Goal: Task Accomplishment & Management: Manage account settings

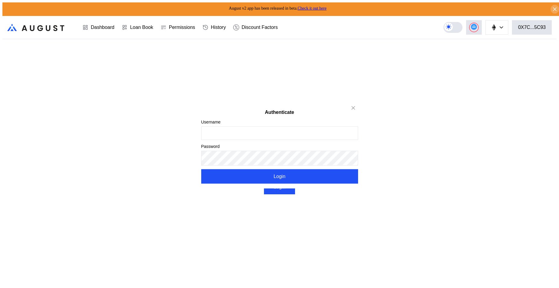
type input "******"
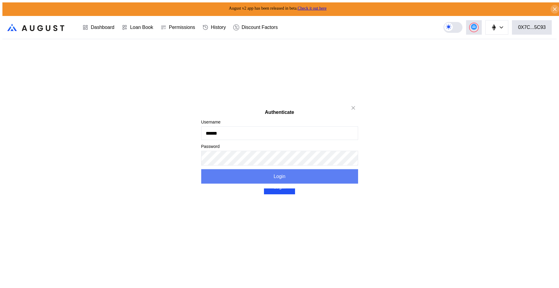
click at [285, 180] on button "Login" at bounding box center [279, 176] width 157 height 14
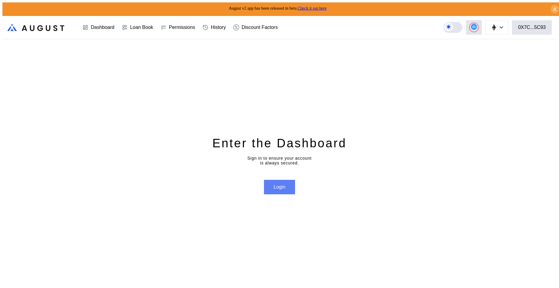
click at [281, 191] on button "Login" at bounding box center [279, 187] width 31 height 14
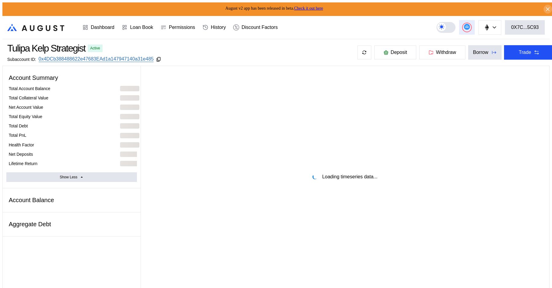
click at [475, 24] on button at bounding box center [467, 27] width 16 height 14
select select "*"
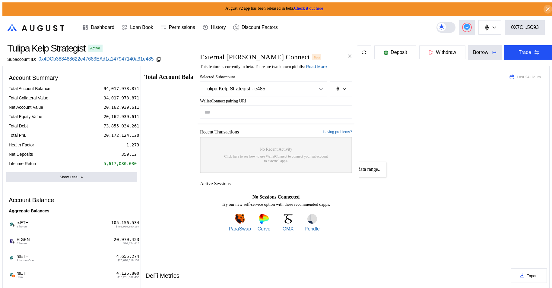
type input "*"
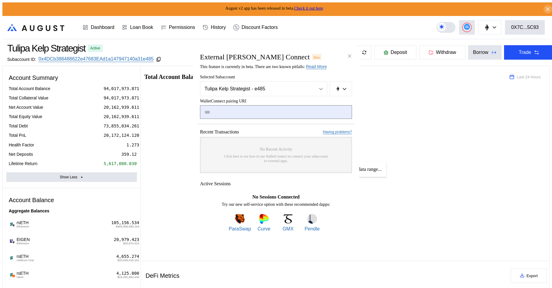
paste input "**********"
type input "**********"
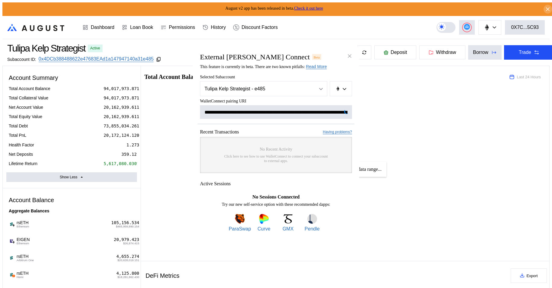
scroll to position [0, 369]
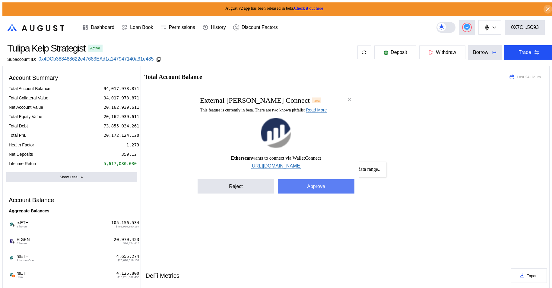
click at [318, 194] on button "Approve" at bounding box center [316, 186] width 77 height 14
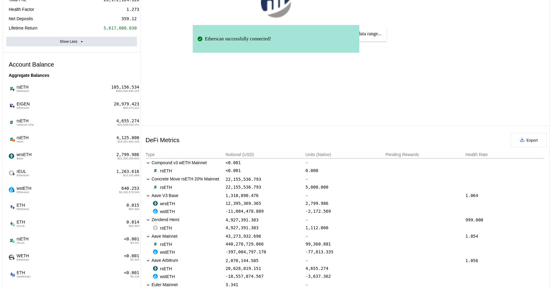
scroll to position [181, 0]
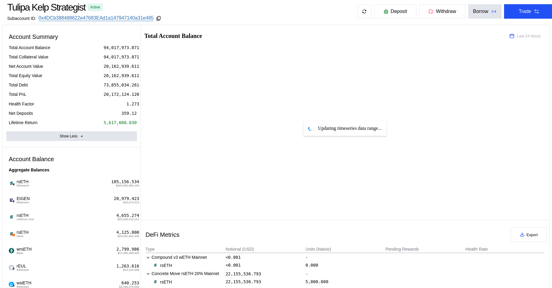
scroll to position [45, 0]
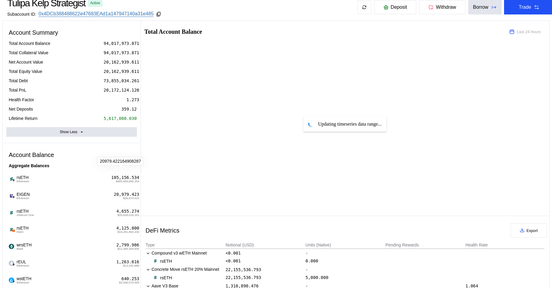
click at [131, 192] on div "20,979.423" at bounding box center [126, 194] width 25 height 5
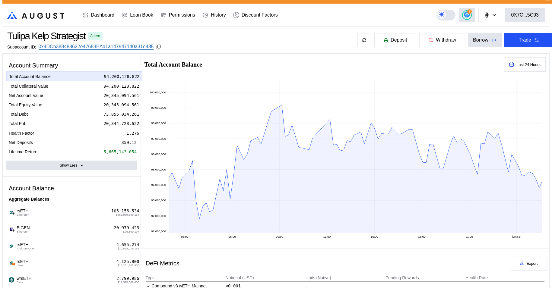
scroll to position [0, 0]
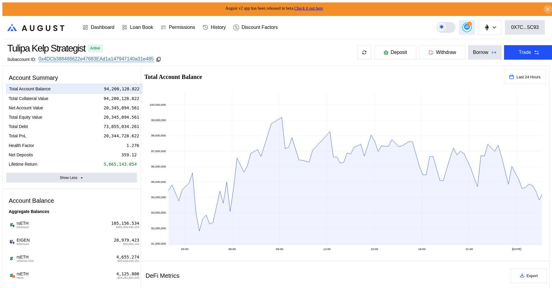
click at [467, 24] on button "1" at bounding box center [467, 27] width 16 height 14
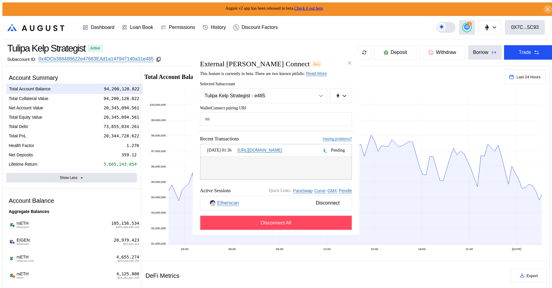
type input "**********"
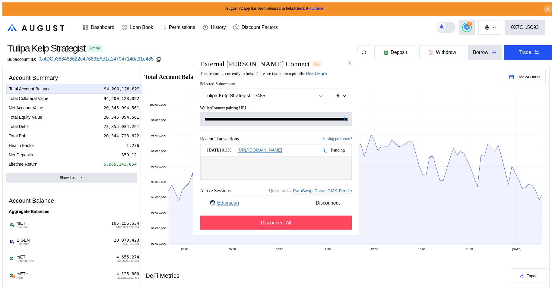
scroll to position [0, 361]
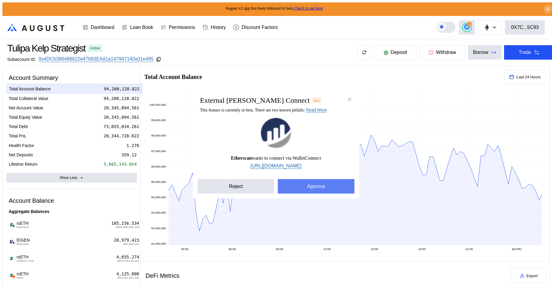
click at [316, 186] on button "Approve" at bounding box center [316, 186] width 77 height 14
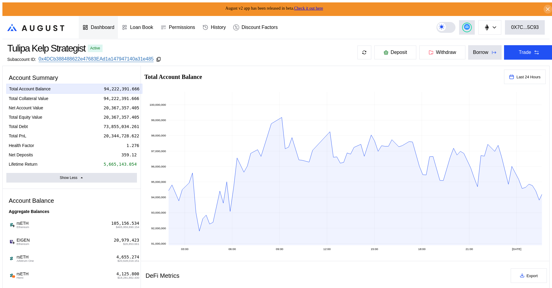
click at [101, 27] on div "Dashboard" at bounding box center [103, 27] width 24 height 5
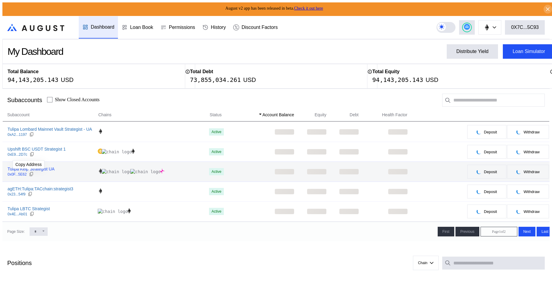
click at [30, 176] on div at bounding box center [31, 174] width 5 height 5
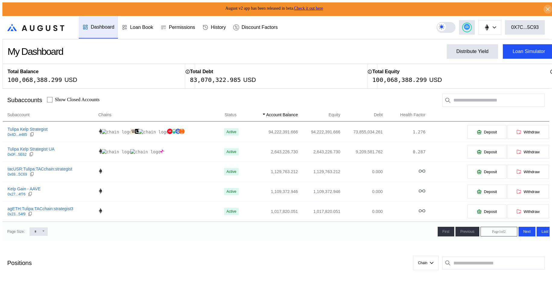
drag, startPoint x: 35, startPoint y: 129, endPoint x: 183, endPoint y: 5, distance: 193.7
click at [35, 129] on div "Tulipa Kelp Strategist" at bounding box center [28, 129] width 40 height 5
select select "*"
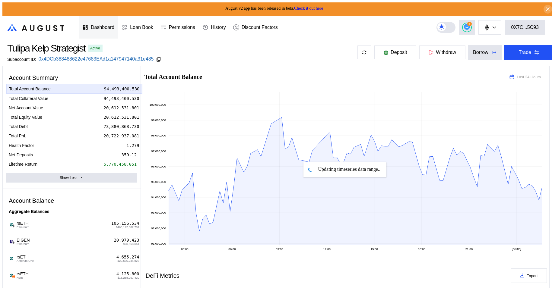
click at [105, 21] on div "Dashboard" at bounding box center [98, 27] width 39 height 22
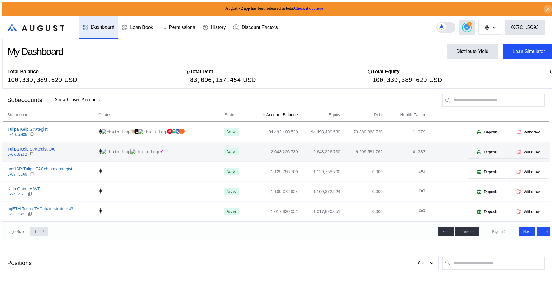
click at [41, 150] on div "Tulipa Kelp Strategist UA" at bounding box center [31, 149] width 47 height 5
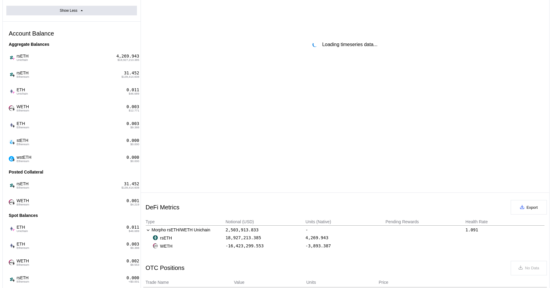
scroll to position [181, 0]
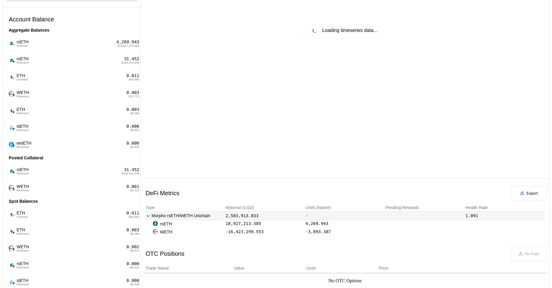
click at [147, 213] on icon at bounding box center [148, 215] width 5 height 5
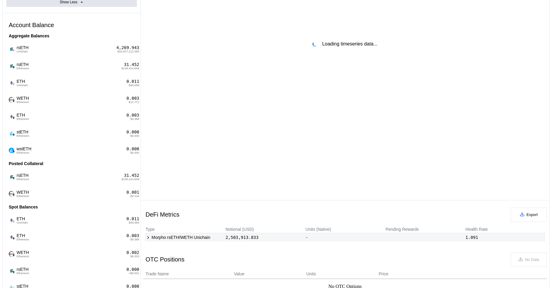
click at [147, 233] on div "Morpho rsETH/WETH Unichain 2,503,913.833 - 1.091" at bounding box center [345, 237] width 399 height 8
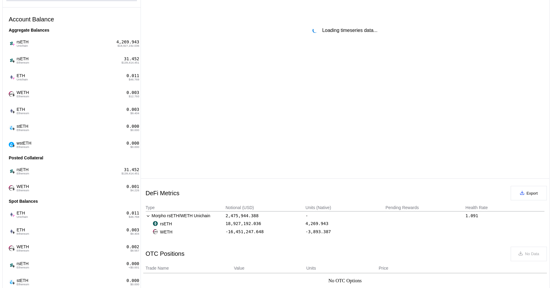
select select "*"
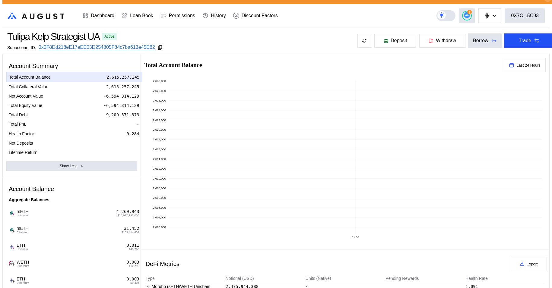
scroll to position [0, 0]
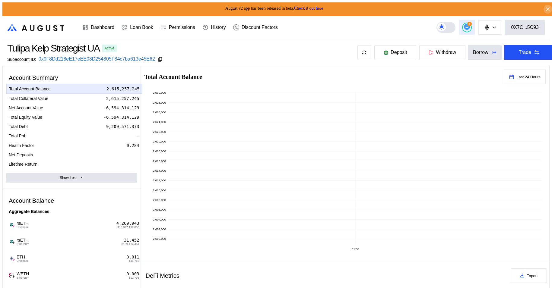
click at [468, 29] on button "1" at bounding box center [467, 27] width 16 height 14
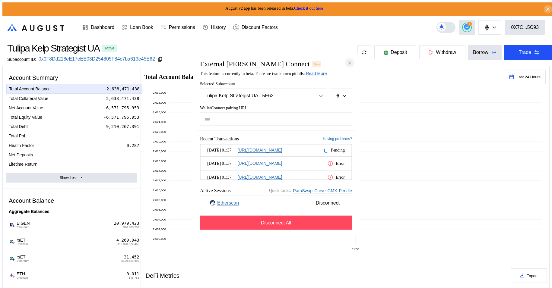
click at [349, 62] on icon "close modal" at bounding box center [349, 63] width 3 height 3
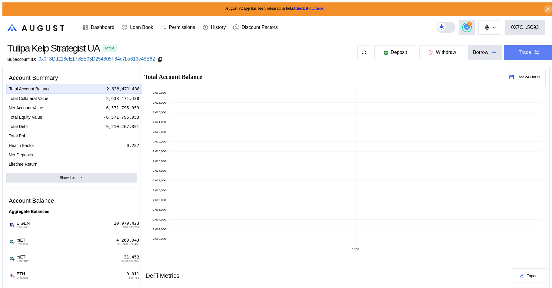
click at [511, 52] on button "Trade" at bounding box center [529, 52] width 50 height 14
type input "**********"
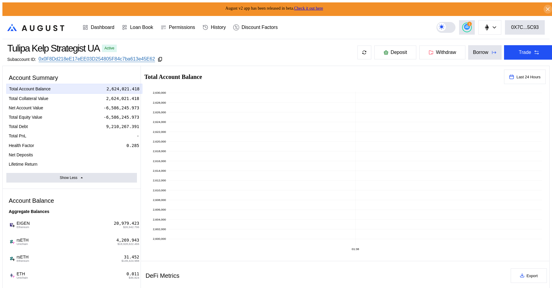
type input "****"
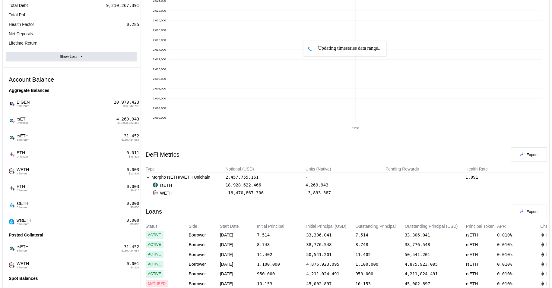
scroll to position [136, 0]
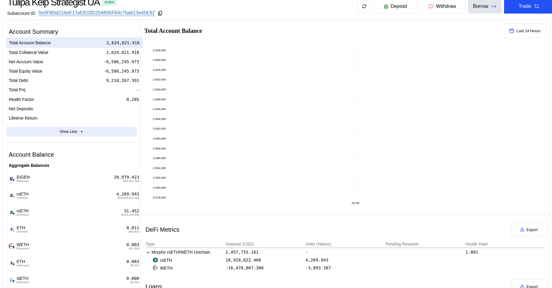
scroll to position [90, 0]
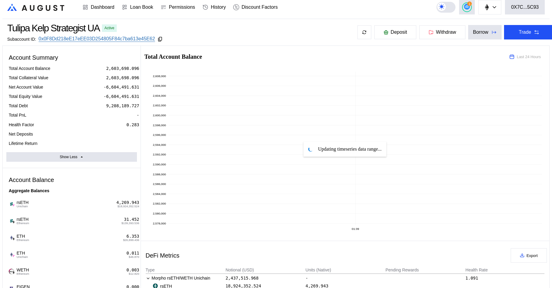
scroll to position [0, 0]
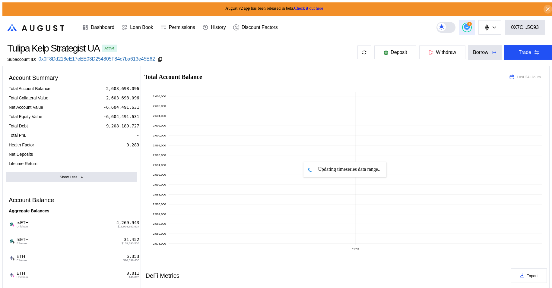
click at [470, 25] on circle at bounding box center [467, 27] width 6 height 6
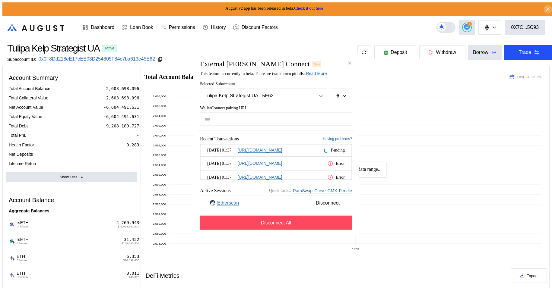
type input "**********"
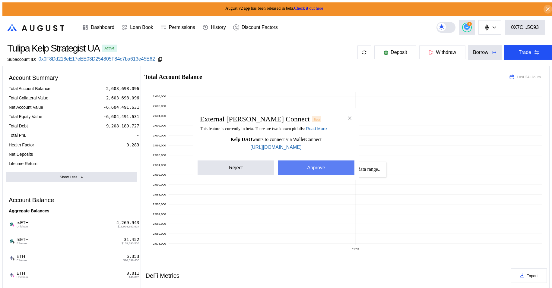
click at [321, 171] on button "Approve" at bounding box center [316, 168] width 77 height 14
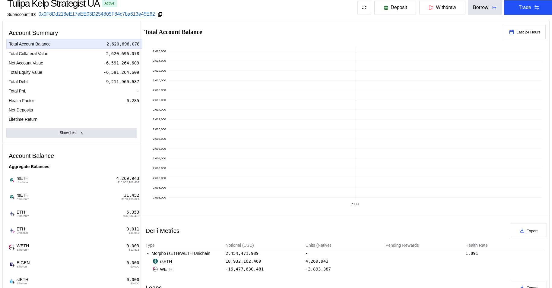
scroll to position [136, 0]
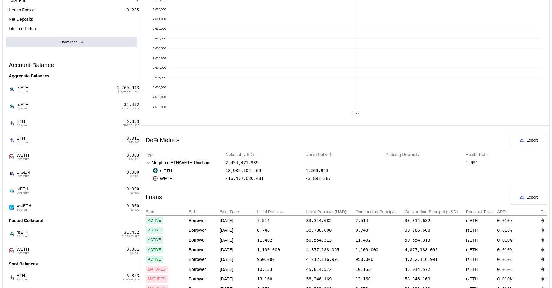
click at [130, 274] on div "6.036" at bounding box center [132, 276] width 13 height 5
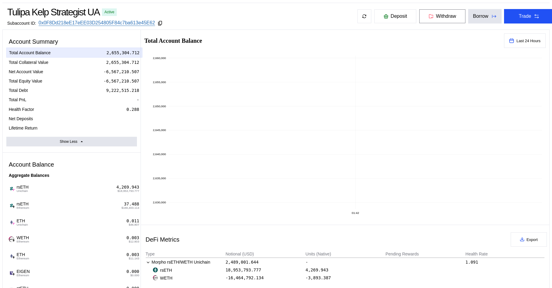
scroll to position [0, 0]
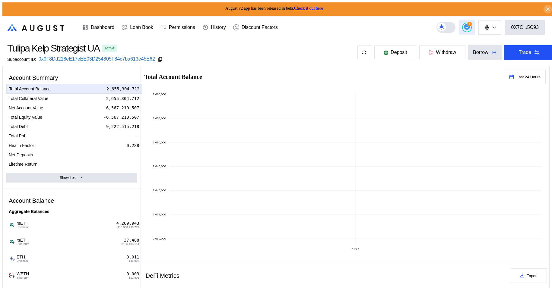
click at [469, 26] on icon at bounding box center [467, 27] width 4 height 2
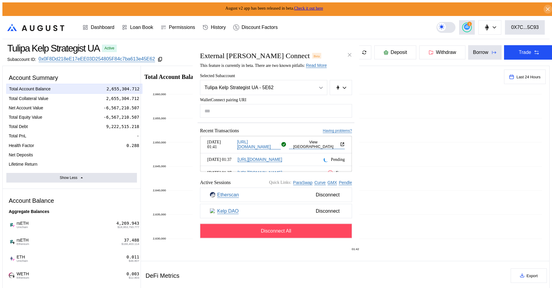
type input "**********"
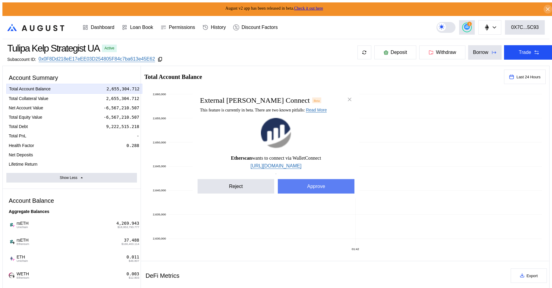
click at [305, 187] on button "Approve" at bounding box center [316, 186] width 77 height 14
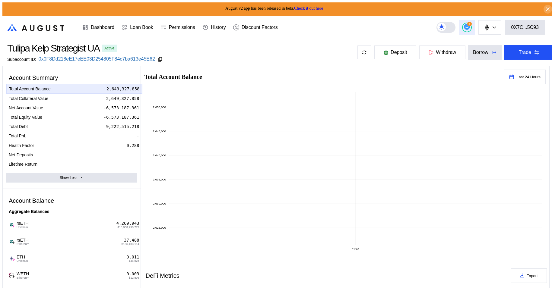
click at [473, 29] on button "1" at bounding box center [467, 27] width 16 height 14
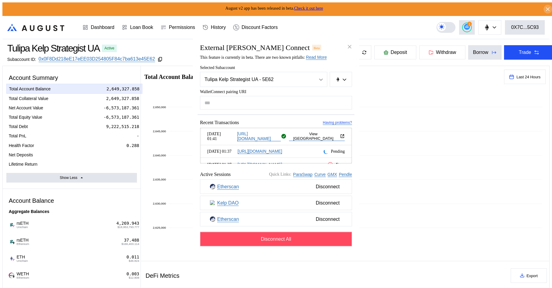
type input "**********"
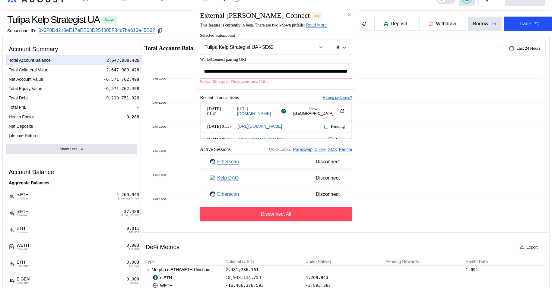
scroll to position [0, 0]
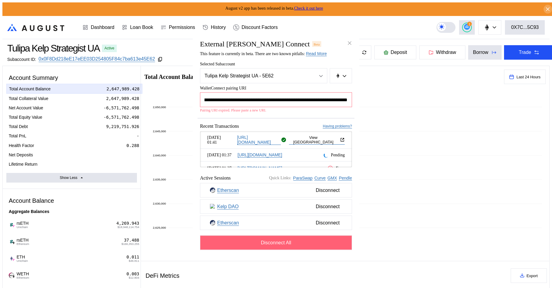
click at [296, 247] on button "Disconnect All" at bounding box center [276, 243] width 152 height 14
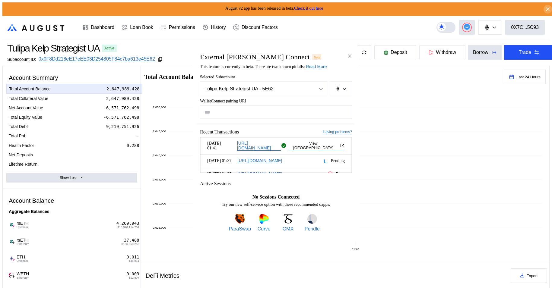
type input "**********"
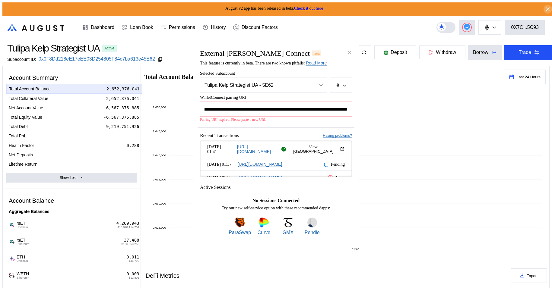
click at [280, 108] on input "**********" at bounding box center [276, 109] width 152 height 15
click at [349, 50] on icon "close modal" at bounding box center [350, 52] width 6 height 6
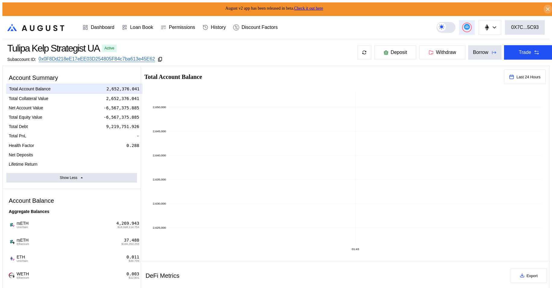
click at [475, 22] on button at bounding box center [467, 27] width 16 height 14
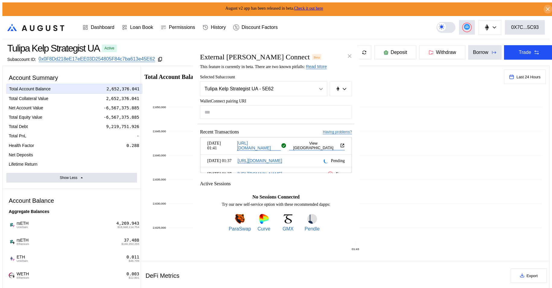
type input "**********"
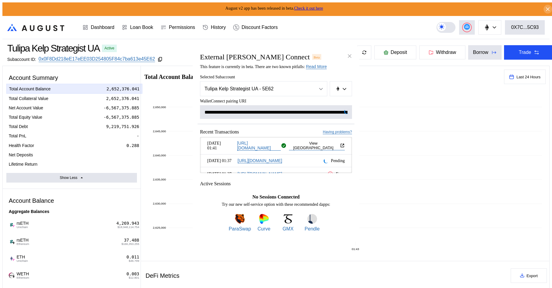
scroll to position [0, 363]
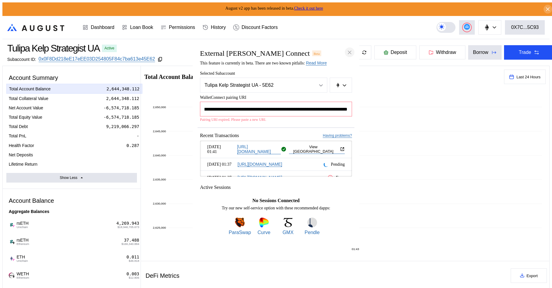
click at [348, 51] on icon "close modal" at bounding box center [349, 52] width 3 height 3
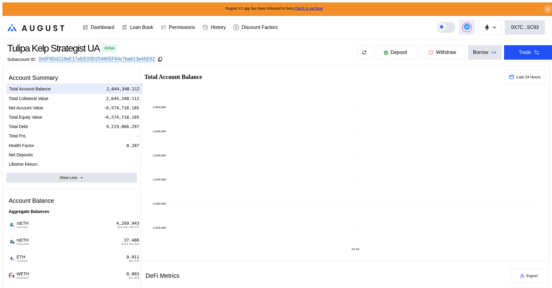
click at [468, 26] on circle at bounding box center [467, 27] width 6 height 6
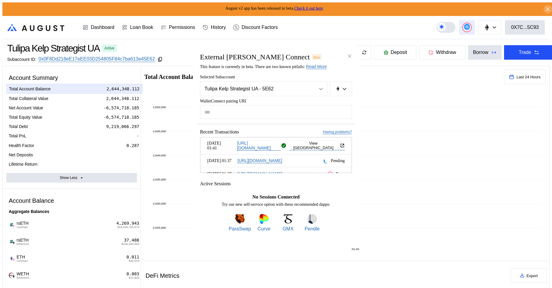
type input "**********"
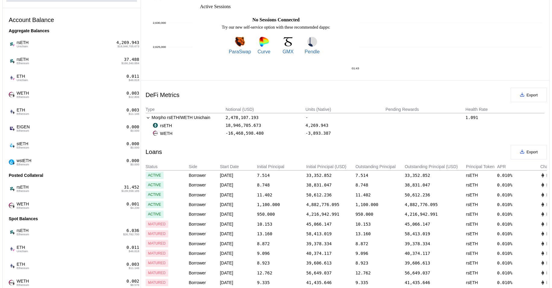
scroll to position [0, 0]
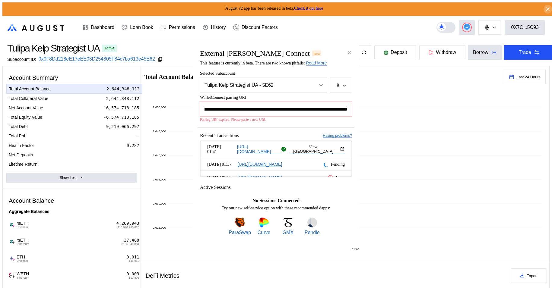
click at [292, 113] on input "**********" at bounding box center [276, 109] width 152 height 15
click at [283, 134] on div "Recent Transactions Having problems?" at bounding box center [276, 135] width 152 height 5
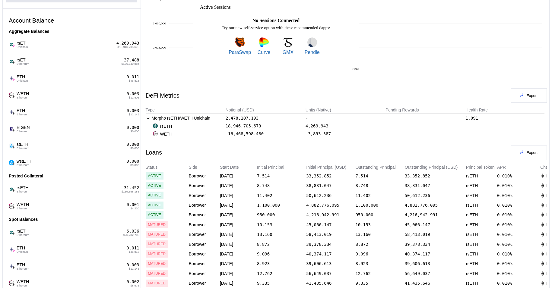
scroll to position [181, 0]
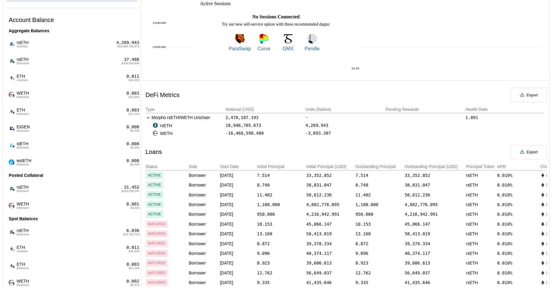
scroll to position [0, 0]
drag, startPoint x: 237, startPoint y: 115, endPoint x: 90, endPoint y: 115, distance: 146.6
type input "**********"
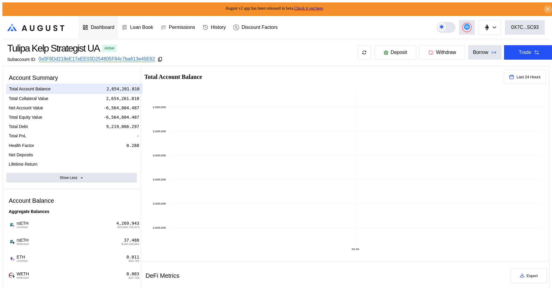
click at [91, 25] on div "Dashboard" at bounding box center [103, 27] width 24 height 5
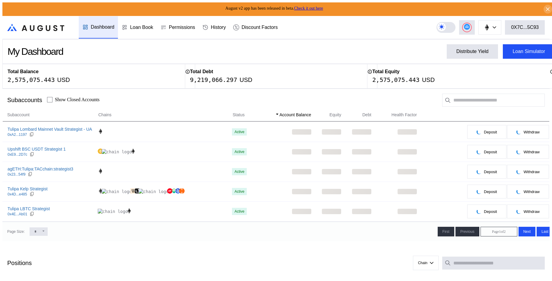
click at [42, 232] on icon at bounding box center [44, 232] width 4 height 4
click at [38, 233] on select "* ** **" at bounding box center [39, 232] width 18 height 8
select select "**"
click at [30, 236] on select "* ** **" at bounding box center [39, 232] width 18 height 8
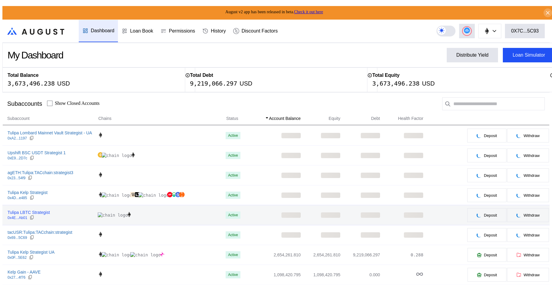
scroll to position [45, 0]
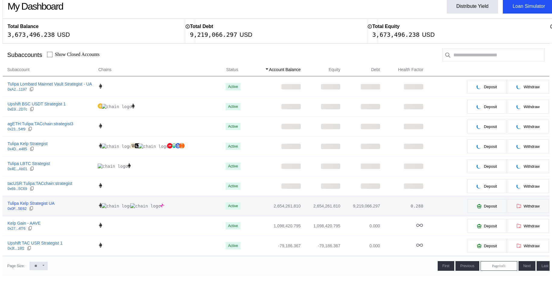
click at [46, 203] on div "Tulipa Kelp Strategist UA" at bounding box center [31, 203] width 47 height 5
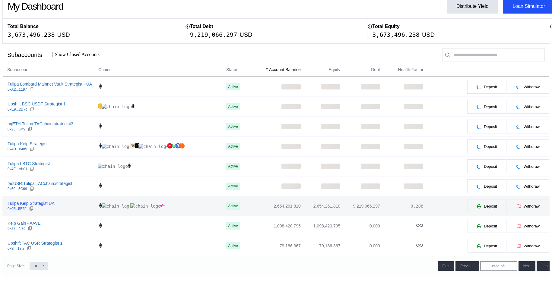
select select "*"
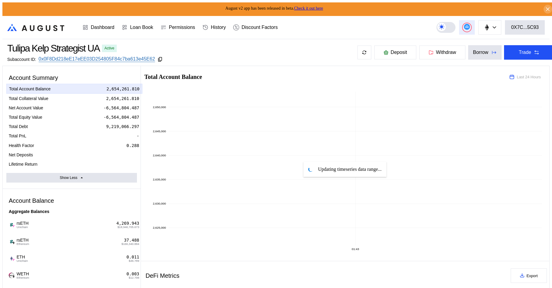
click at [475, 25] on button at bounding box center [467, 27] width 16 height 14
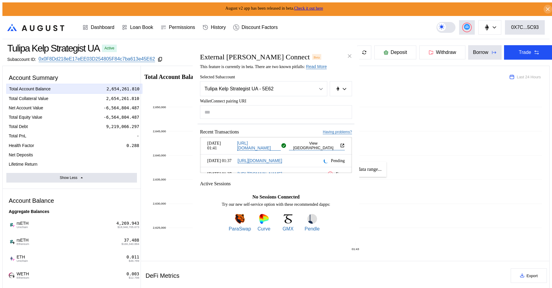
type input "**********"
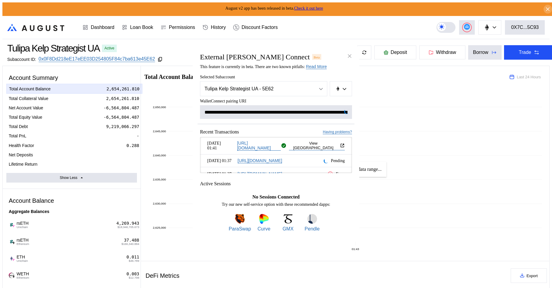
scroll to position [0, 379]
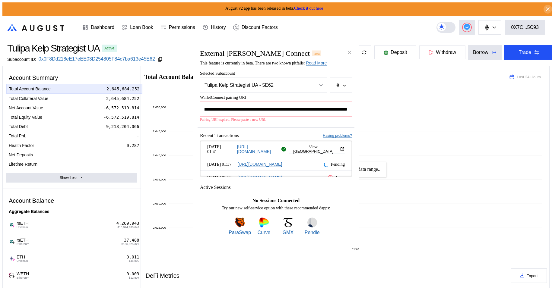
click at [277, 107] on input "**********" at bounding box center [276, 109] width 152 height 15
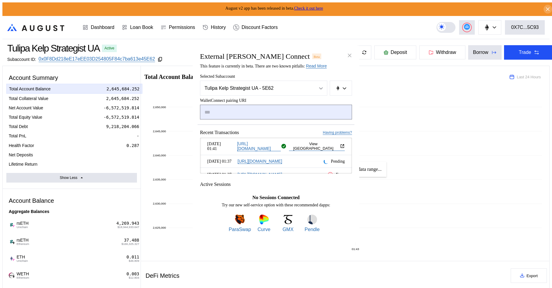
scroll to position [0, 0]
type input "**********"
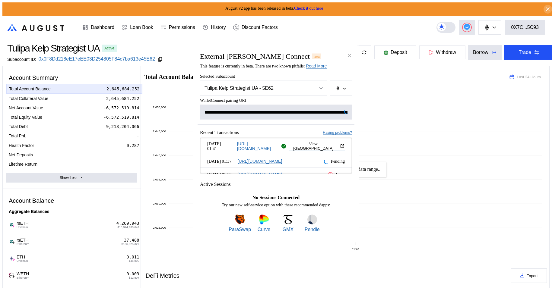
scroll to position [0, 379]
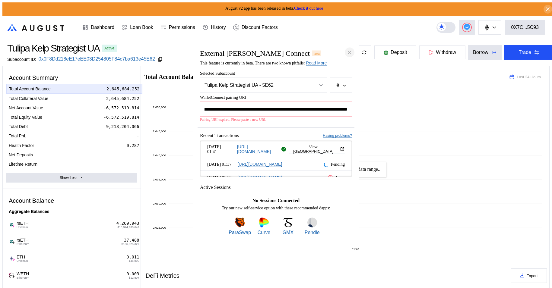
click at [349, 51] on icon "close modal" at bounding box center [350, 52] width 6 height 6
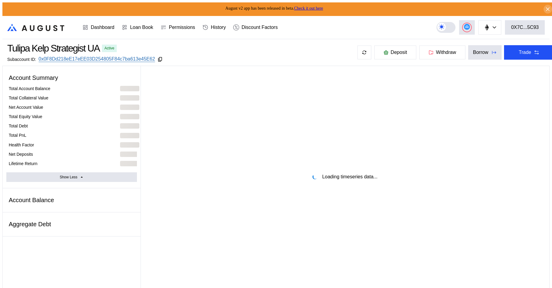
select select "*"
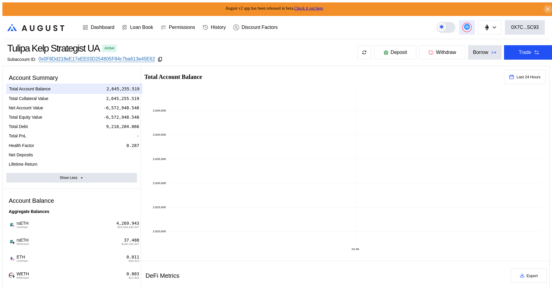
click at [473, 28] on button at bounding box center [467, 27] width 16 height 14
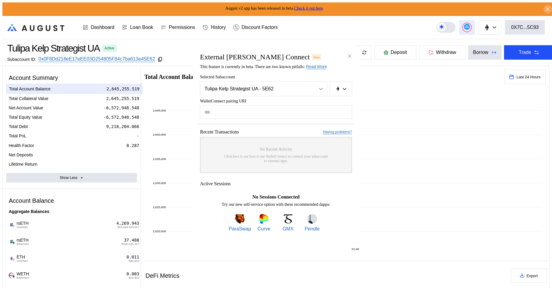
type input "**********"
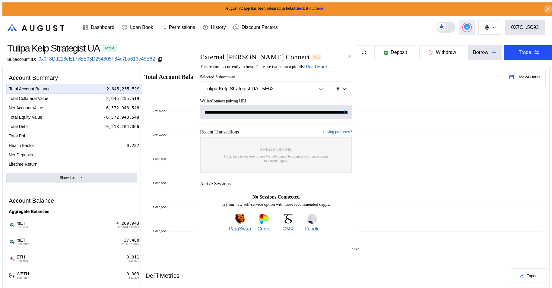
scroll to position [0, 365]
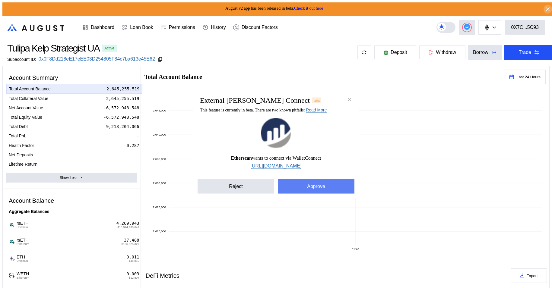
click at [314, 186] on button "Approve" at bounding box center [316, 186] width 77 height 14
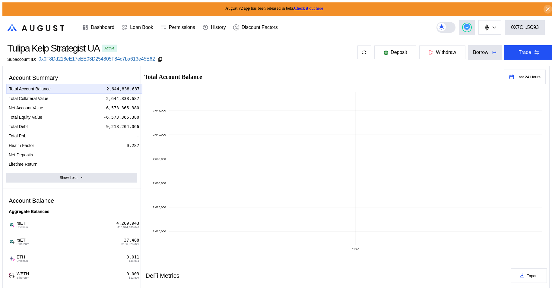
scroll to position [90, 0]
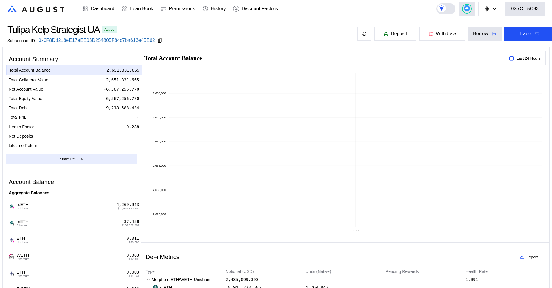
scroll to position [0, 0]
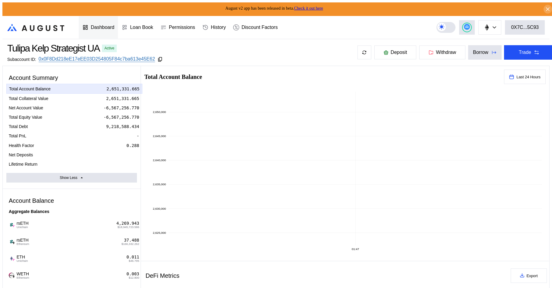
click at [111, 25] on div "Dashboard" at bounding box center [103, 27] width 24 height 5
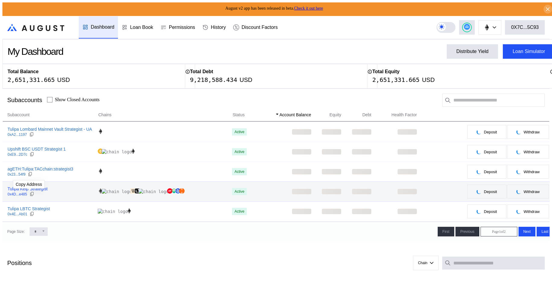
click at [30, 193] on icon at bounding box center [32, 194] width 5 height 5
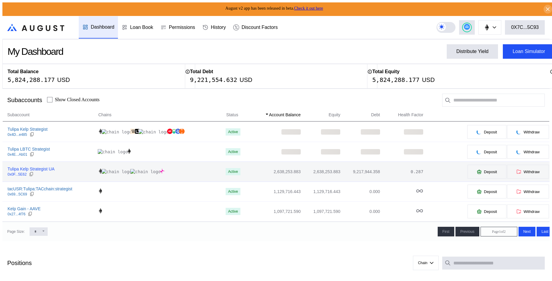
click at [48, 186] on div "tacUSR:Tulipa:TACchain:strategist" at bounding box center [40, 188] width 65 height 5
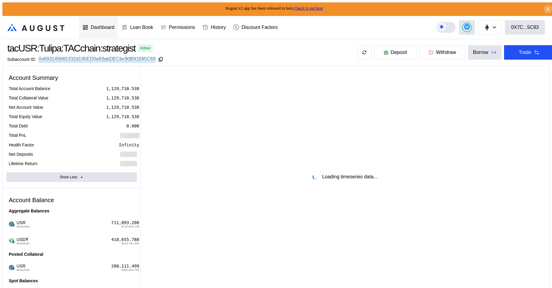
click at [107, 17] on div "Dashboard" at bounding box center [98, 27] width 39 height 22
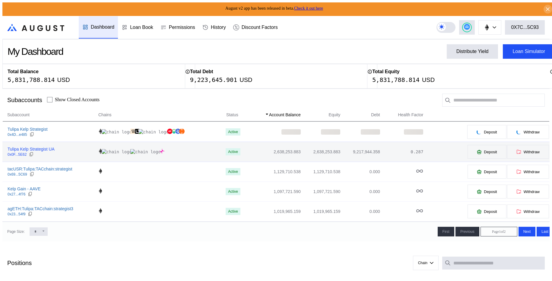
click at [44, 147] on div "Tulipa Kelp Strategist UA" at bounding box center [31, 149] width 47 height 5
select select "*"
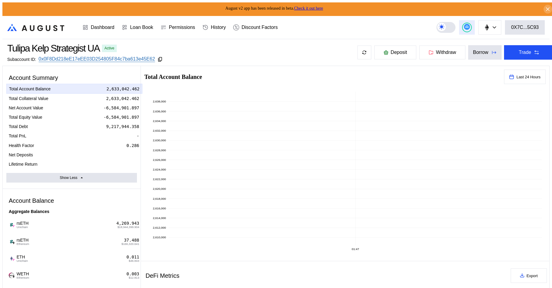
click at [475, 27] on button at bounding box center [467, 27] width 16 height 14
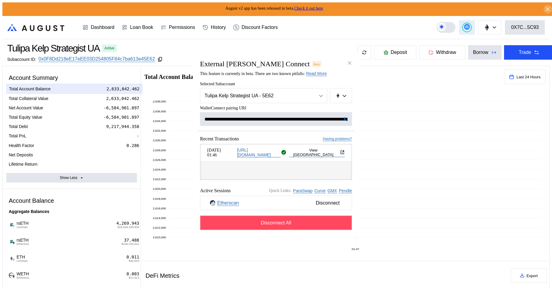
scroll to position [0, 372]
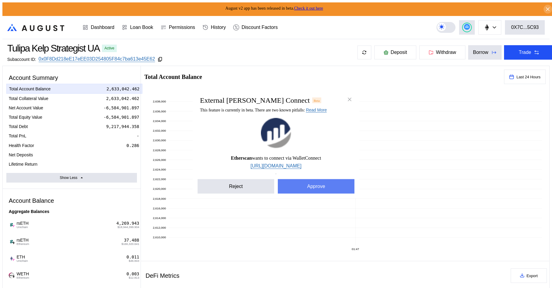
click at [328, 183] on button "Approve" at bounding box center [316, 186] width 77 height 14
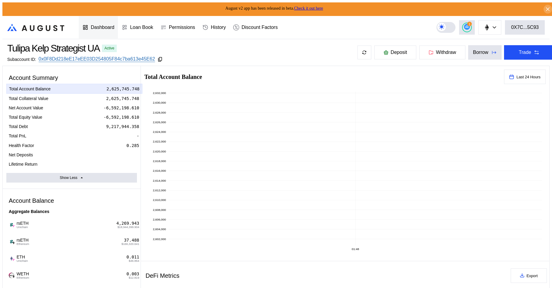
click at [88, 27] on div at bounding box center [86, 27] width 8 height 6
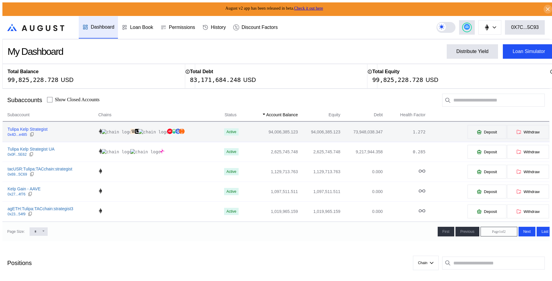
click at [34, 129] on div "Tulipa Kelp Strategist" at bounding box center [28, 129] width 40 height 5
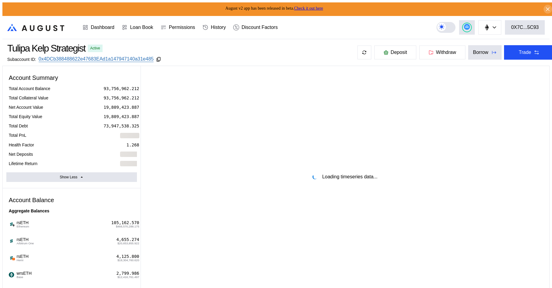
select select "*"
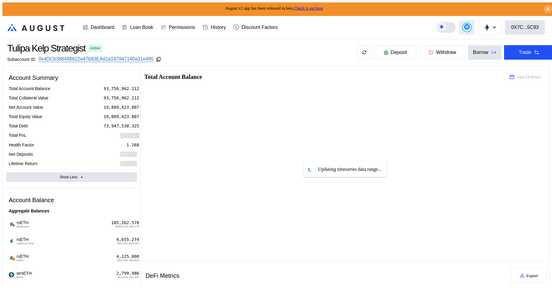
click at [473, 29] on button at bounding box center [467, 27] width 16 height 14
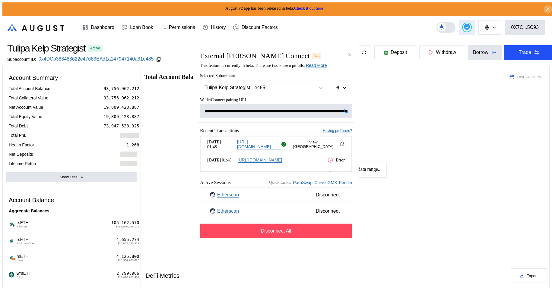
scroll to position [0, 373]
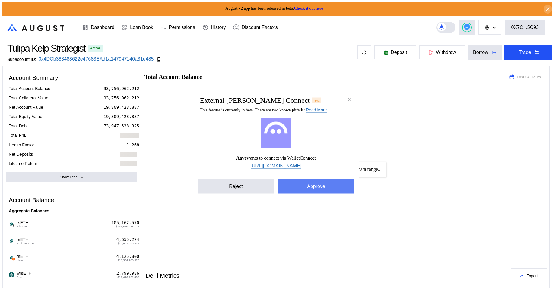
click at [318, 187] on button "Approve" at bounding box center [316, 186] width 77 height 14
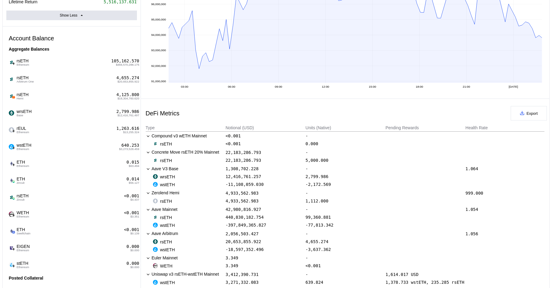
scroll to position [181, 0]
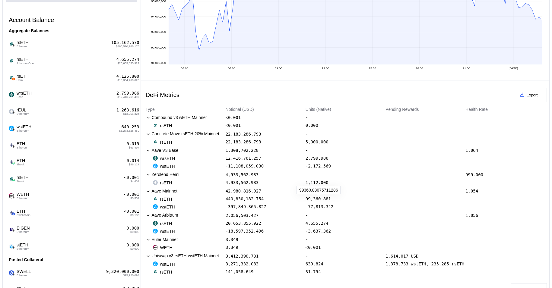
click at [315, 199] on div "99,360.881" at bounding box center [318, 199] width 25 height 5
click at [320, 200] on div "99,366.917" at bounding box center [318, 199] width 25 height 5
click at [330, 206] on div "-77,813.342" at bounding box center [320, 206] width 28 height 5
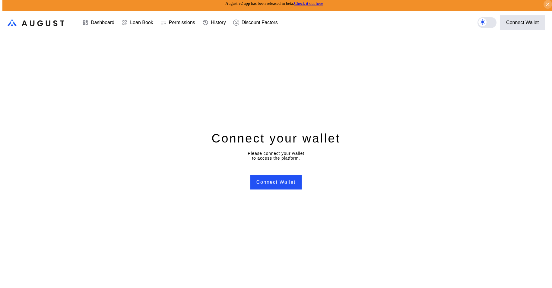
scroll to position [0, 0]
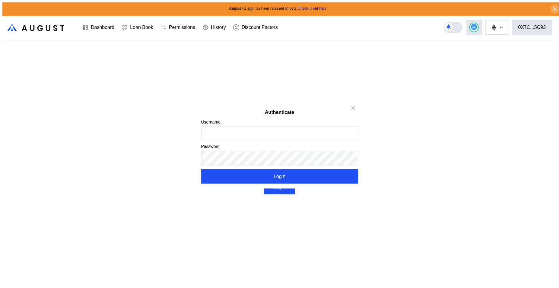
type input "******"
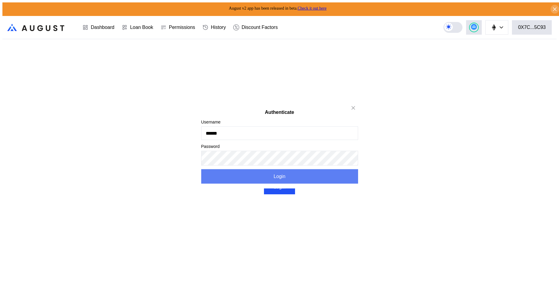
click at [272, 178] on button "Login" at bounding box center [279, 176] width 157 height 14
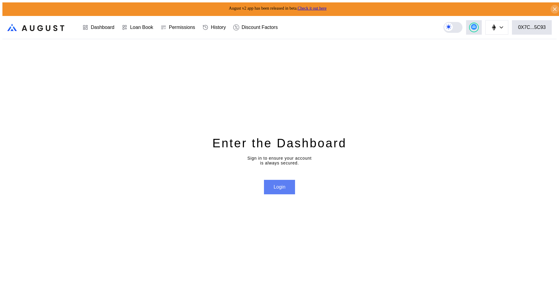
click at [281, 187] on button "Login" at bounding box center [279, 187] width 31 height 14
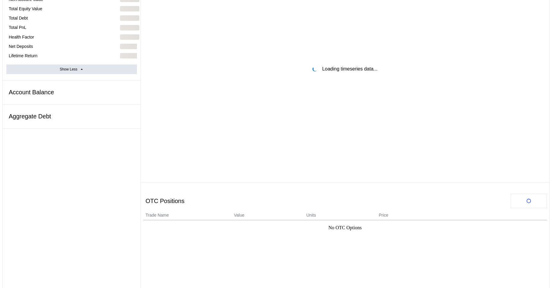
scroll to position [133, 0]
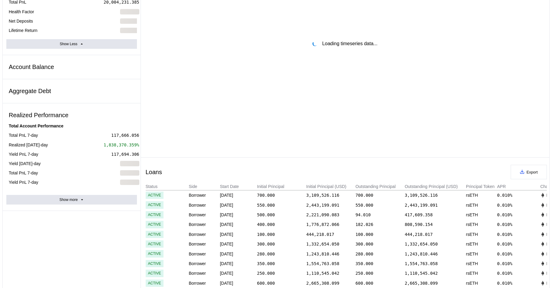
select select "*"
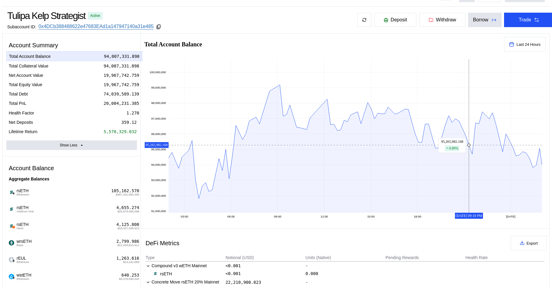
scroll to position [0, 0]
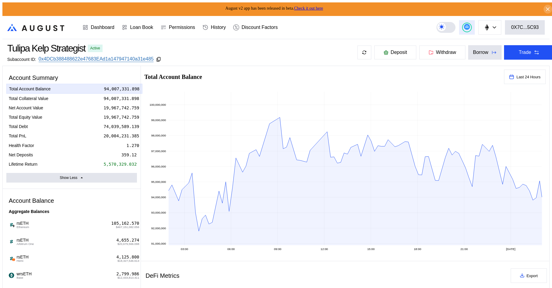
click at [470, 24] on icon at bounding box center [467, 27] width 6 height 6
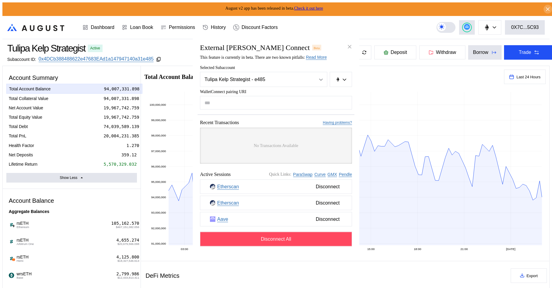
type input "**********"
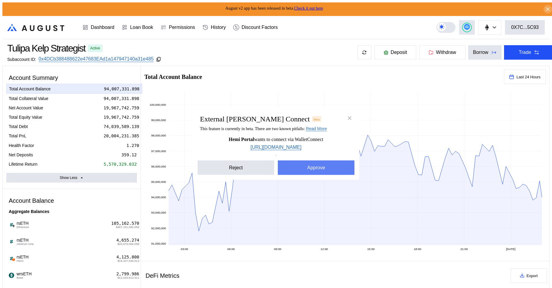
click at [316, 173] on button "Approve" at bounding box center [316, 168] width 77 height 14
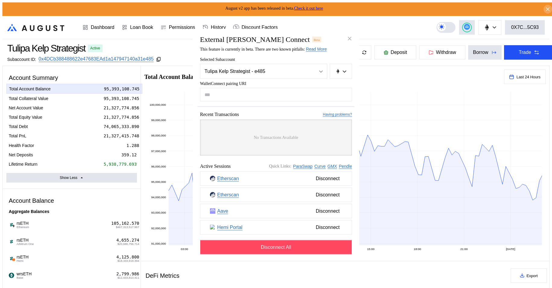
paste input "**********"
type input "**********"
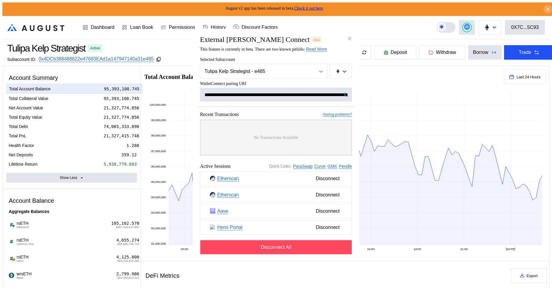
scroll to position [0, 361]
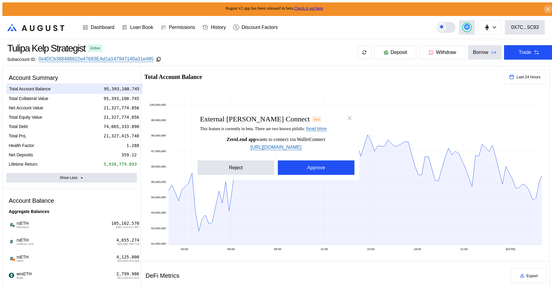
drag, startPoint x: 314, startPoint y: 165, endPoint x: 314, endPoint y: 161, distance: 4.2
click at [314, 165] on button "Approve" at bounding box center [316, 168] width 77 height 14
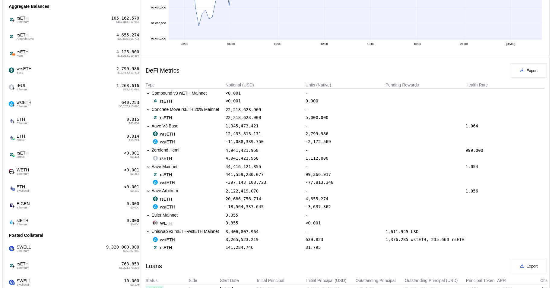
scroll to position [271, 0]
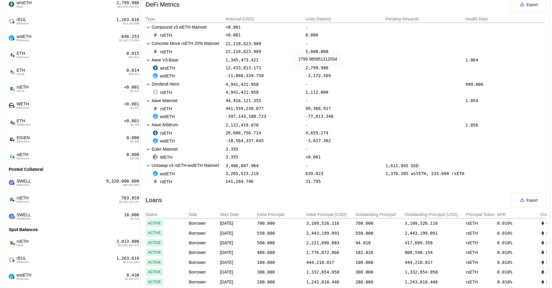
click at [323, 68] on div "2,799.986" at bounding box center [317, 67] width 23 height 5
click at [323, 77] on div "-2,172.569" at bounding box center [318, 75] width 25 height 5
click at [316, 130] on div "rsETH 20,686,756.714 4,655.274" at bounding box center [345, 133] width 399 height 8
click at [315, 133] on div "4,655.274" at bounding box center [317, 133] width 23 height 5
click at [324, 142] on div "-3,637.362" at bounding box center [318, 140] width 25 height 5
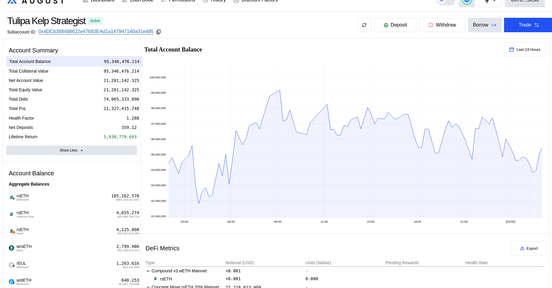
scroll to position [0, 0]
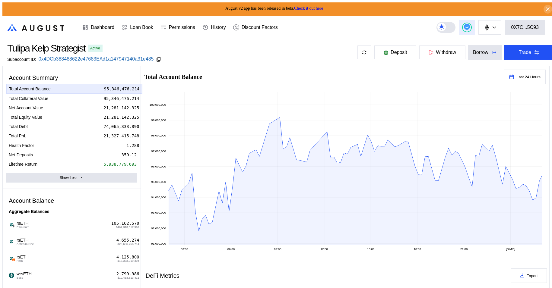
click at [471, 28] on div at bounding box center [467, 27] width 8 height 8
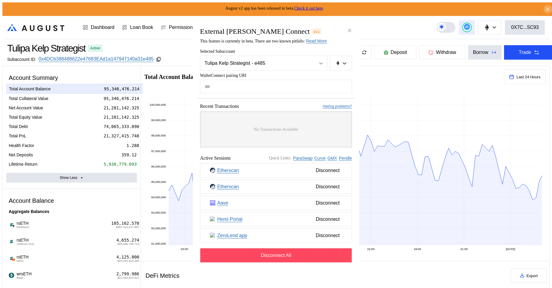
type input "**********"
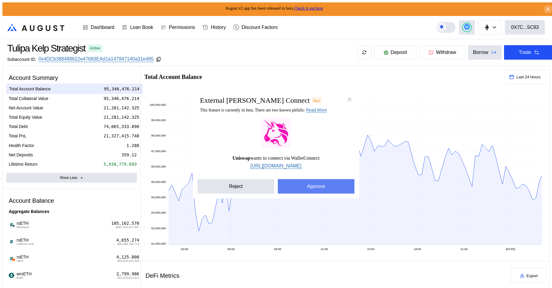
click at [308, 190] on button "Approve" at bounding box center [316, 186] width 77 height 14
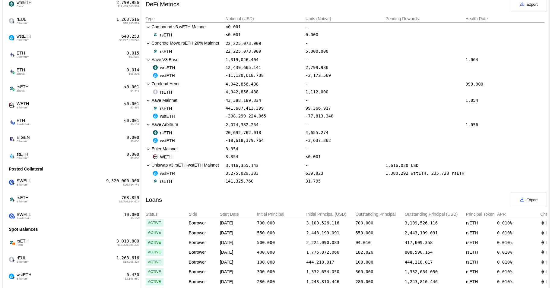
scroll to position [271, 0]
click at [316, 177] on div "wstETH 3,275,029.383 639.823 1,380.292 wstETH, 235.728 rsETH" at bounding box center [345, 174] width 399 height 8
click at [316, 174] on div "639.823" at bounding box center [315, 173] width 18 height 5
click at [315, 183] on div "31.795" at bounding box center [313, 181] width 15 height 5
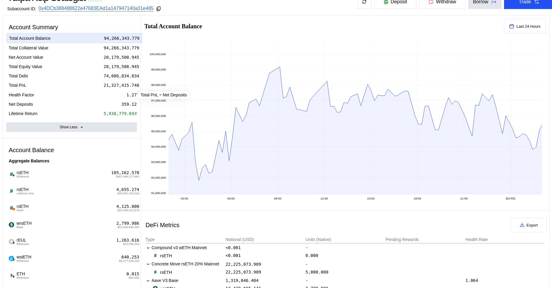
scroll to position [0, 0]
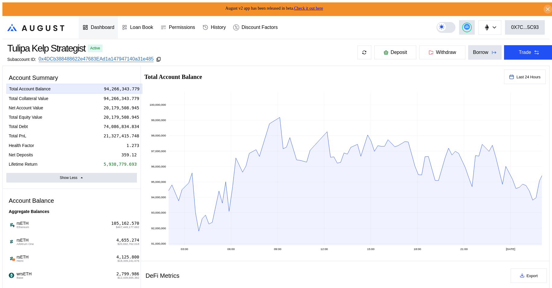
click at [99, 26] on div "Dashboard" at bounding box center [103, 27] width 24 height 5
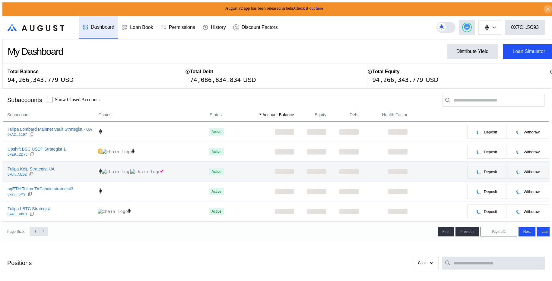
click at [41, 165] on td "Tulipa Kelp Strategist UA 0x0F...5E62" at bounding box center [50, 172] width 96 height 20
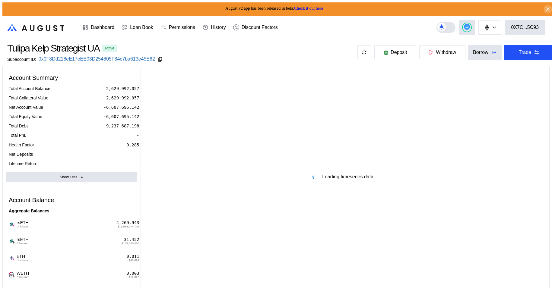
select select "*"
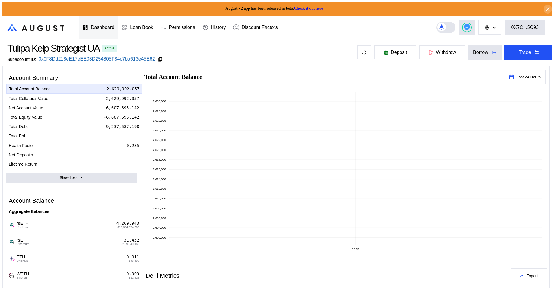
click at [97, 31] on div "Dashboard" at bounding box center [98, 27] width 39 height 22
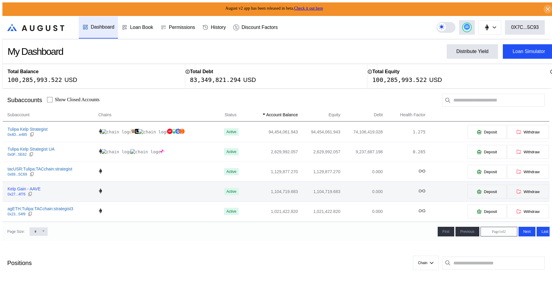
click at [29, 188] on div "Kelp Gain - AAVE" at bounding box center [24, 188] width 33 height 5
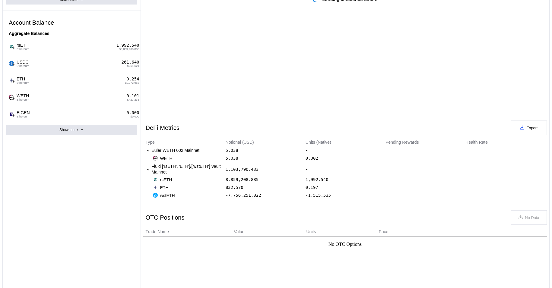
scroll to position [130, 0]
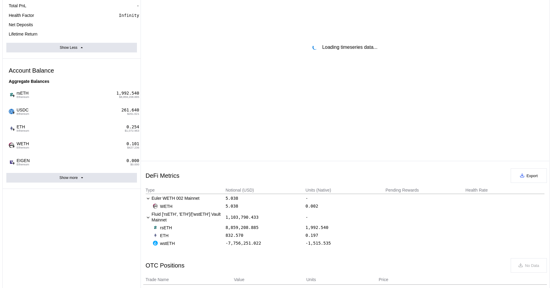
select select "*"
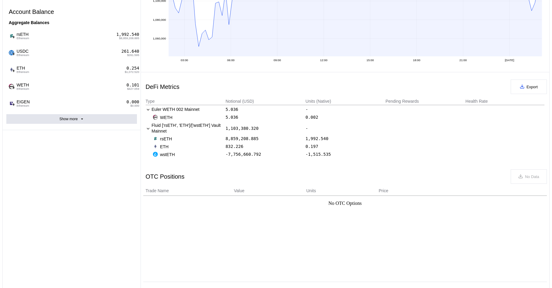
scroll to position [191, 0]
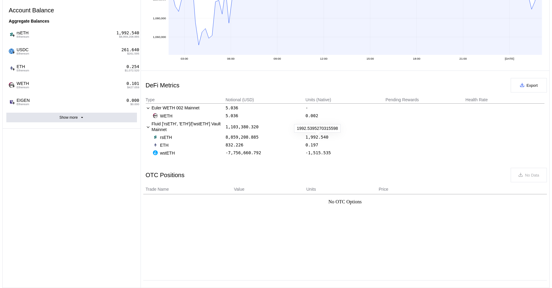
click at [310, 138] on div "1,992.540" at bounding box center [317, 137] width 23 height 5
click at [309, 145] on div "0.197" at bounding box center [312, 145] width 13 height 5
click at [316, 155] on div "-1,515.535" at bounding box center [318, 152] width 25 height 5
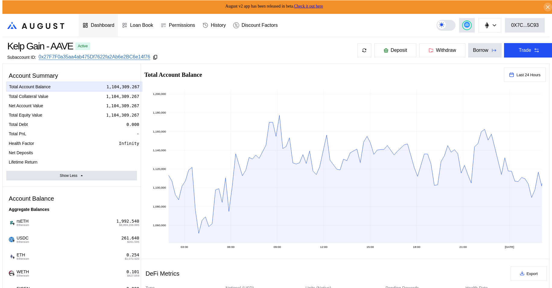
scroll to position [0, 0]
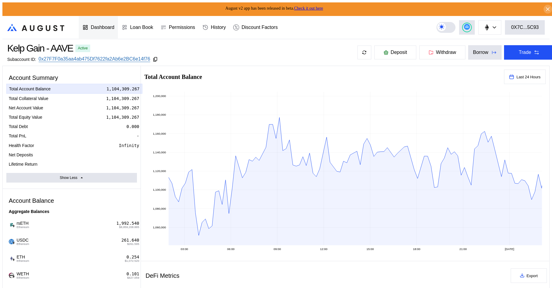
click at [102, 25] on div "Dashboard" at bounding box center [103, 27] width 24 height 5
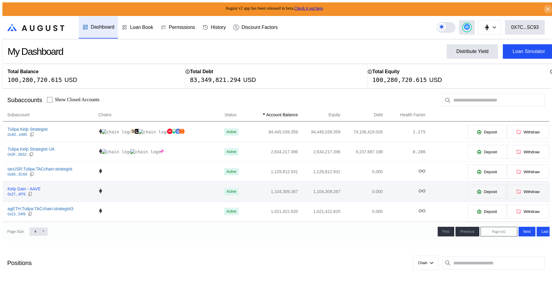
click at [33, 190] on div "Kelp Gain - AAVE" at bounding box center [24, 188] width 33 height 5
select select "*"
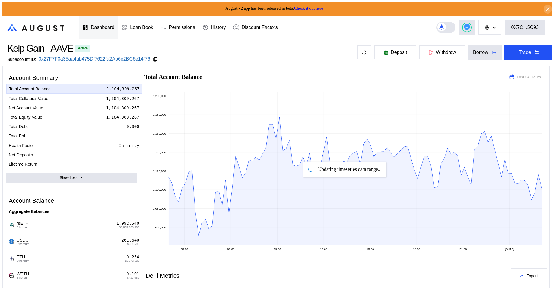
click at [103, 25] on div "Dashboard" at bounding box center [103, 27] width 24 height 5
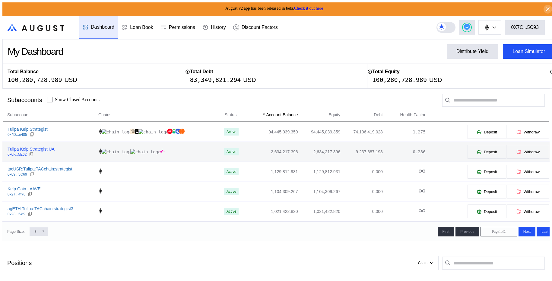
click at [42, 150] on div "Tulipa Kelp Strategist UA" at bounding box center [31, 149] width 47 height 5
select select "*"
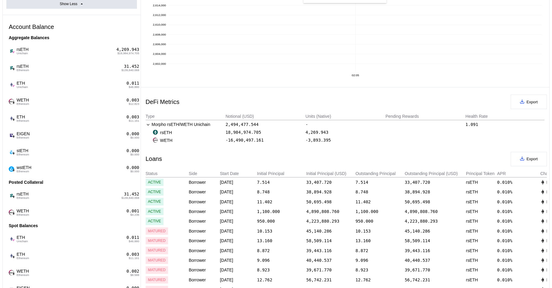
scroll to position [226, 0]
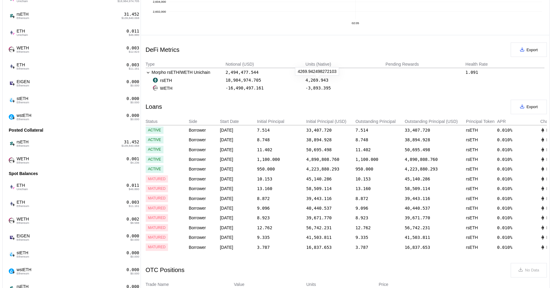
click at [309, 81] on div "4,269.943" at bounding box center [317, 80] width 23 height 5
click at [324, 87] on div "-3,893.395" at bounding box center [318, 88] width 25 height 5
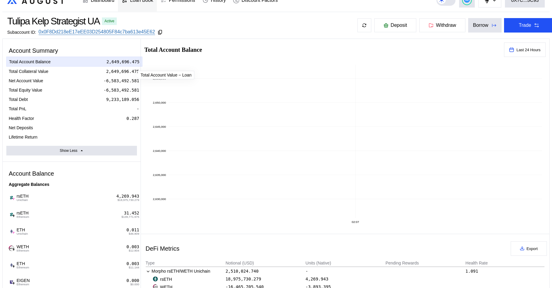
scroll to position [0, 0]
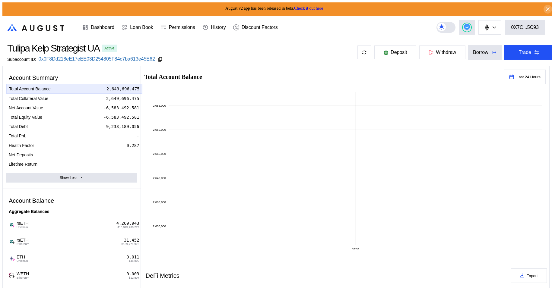
click at [317, 8] on link "Check it out here" at bounding box center [308, 8] width 29 height 5
